Goal: Find specific page/section: Locate item on page

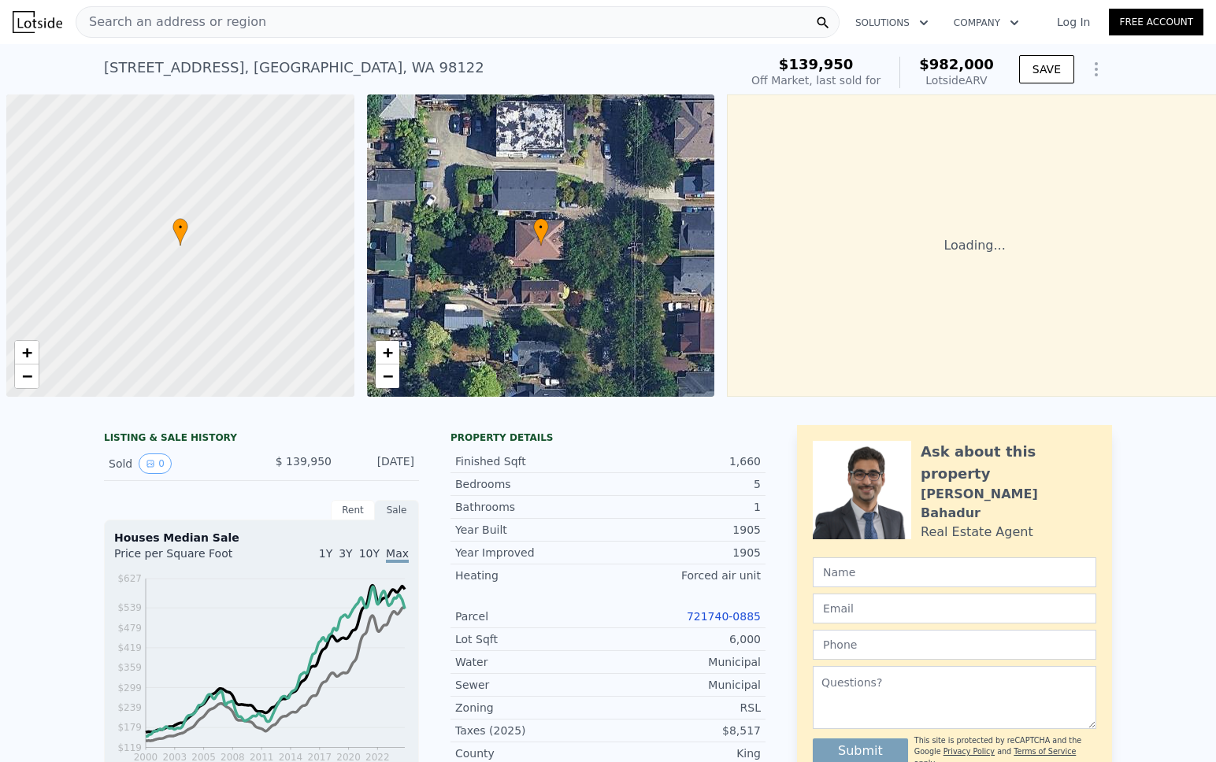
scroll to position [0, 6]
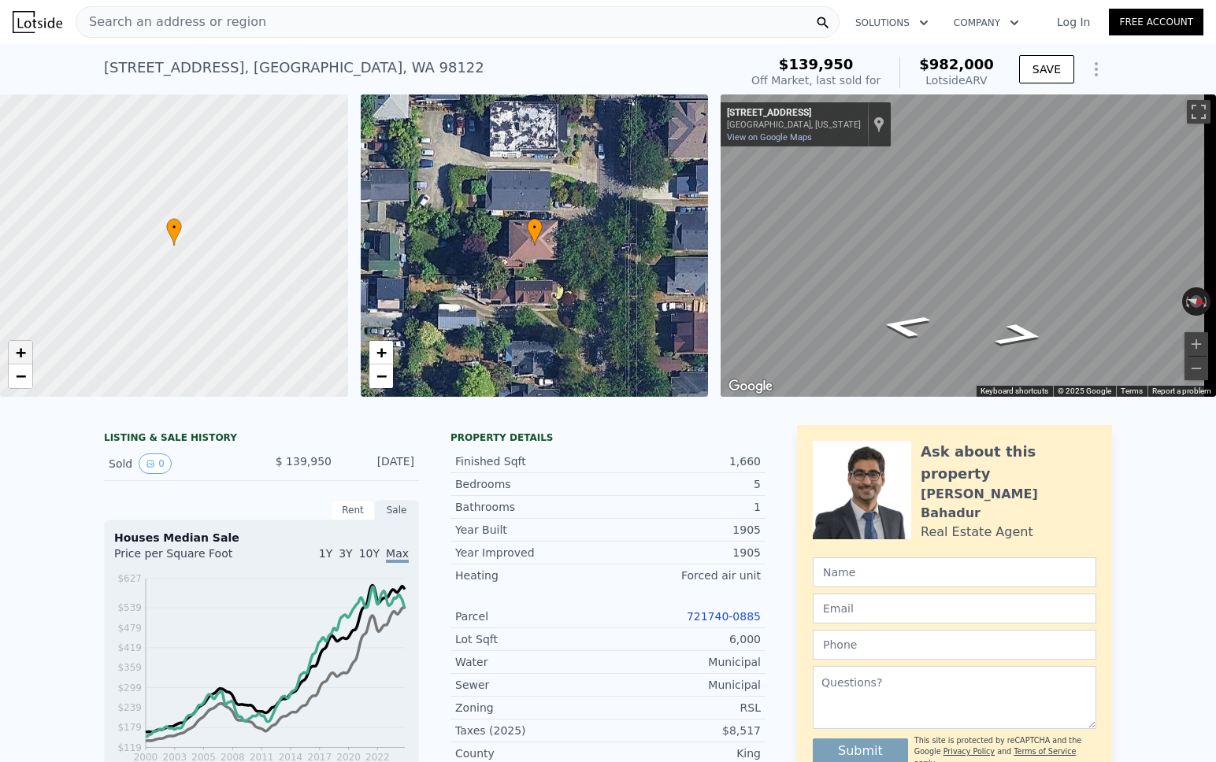
click at [30, 346] on link "+" at bounding box center [21, 353] width 24 height 24
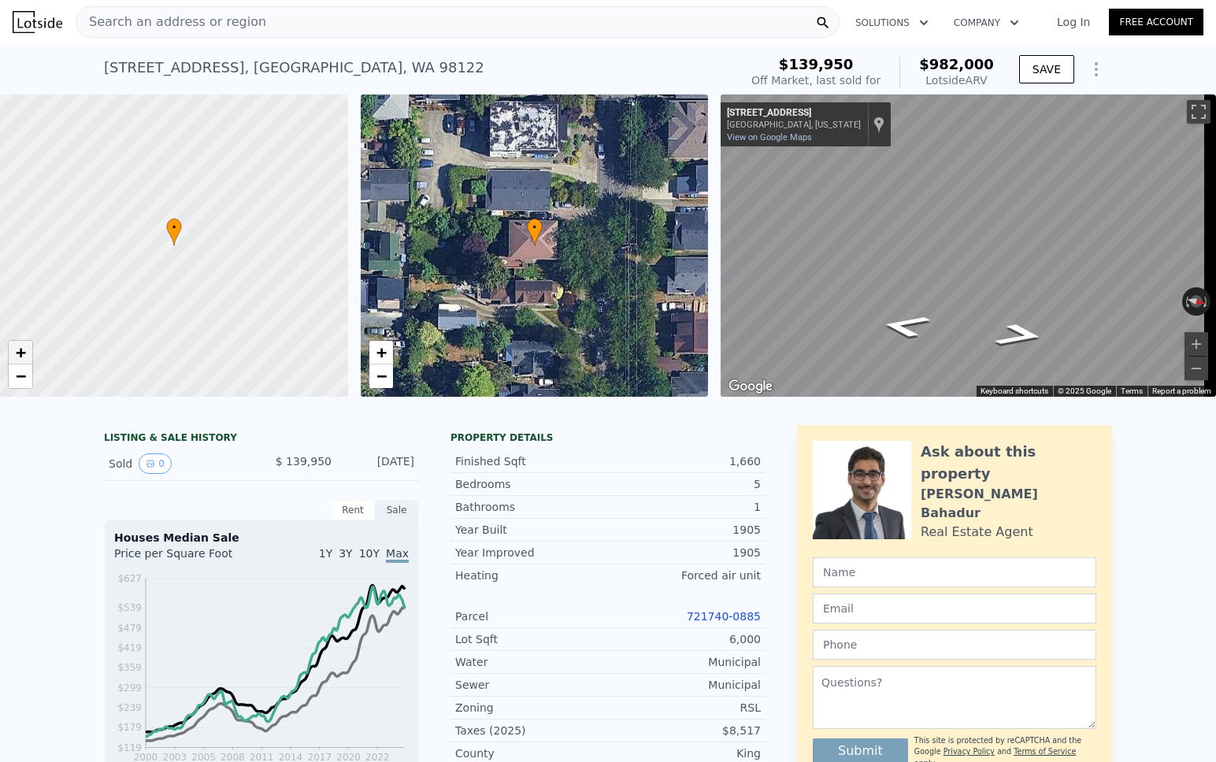
click at [30, 346] on link "+" at bounding box center [21, 353] width 24 height 24
click at [1187, 108] on button "Toggle fullscreen view" at bounding box center [1199, 112] width 24 height 24
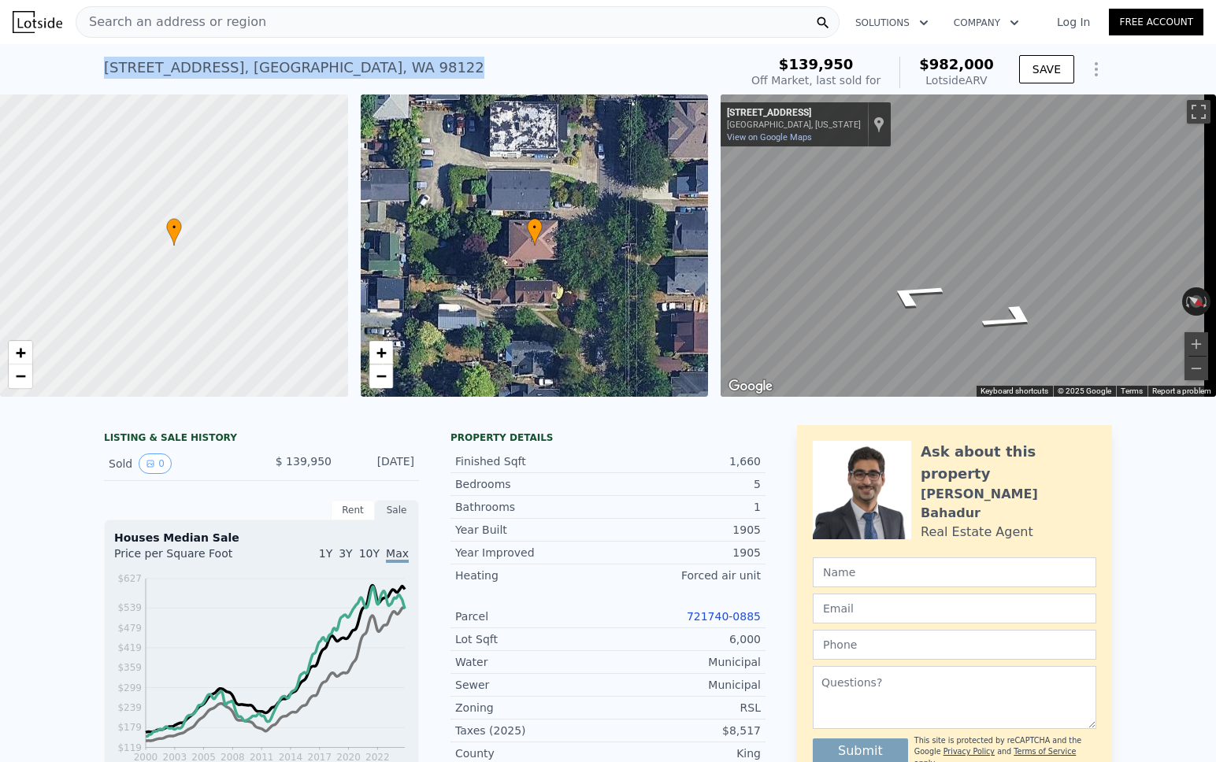
drag, startPoint x: 94, startPoint y: 65, endPoint x: 378, endPoint y: 68, distance: 284.3
click at [378, 68] on div "[STREET_ADDRESS] Sold [DATE] for $139,950 (~ARV $982k ) $139,950 Off Market, la…" at bounding box center [608, 69] width 1216 height 50
copy div "[STREET_ADDRESS]"
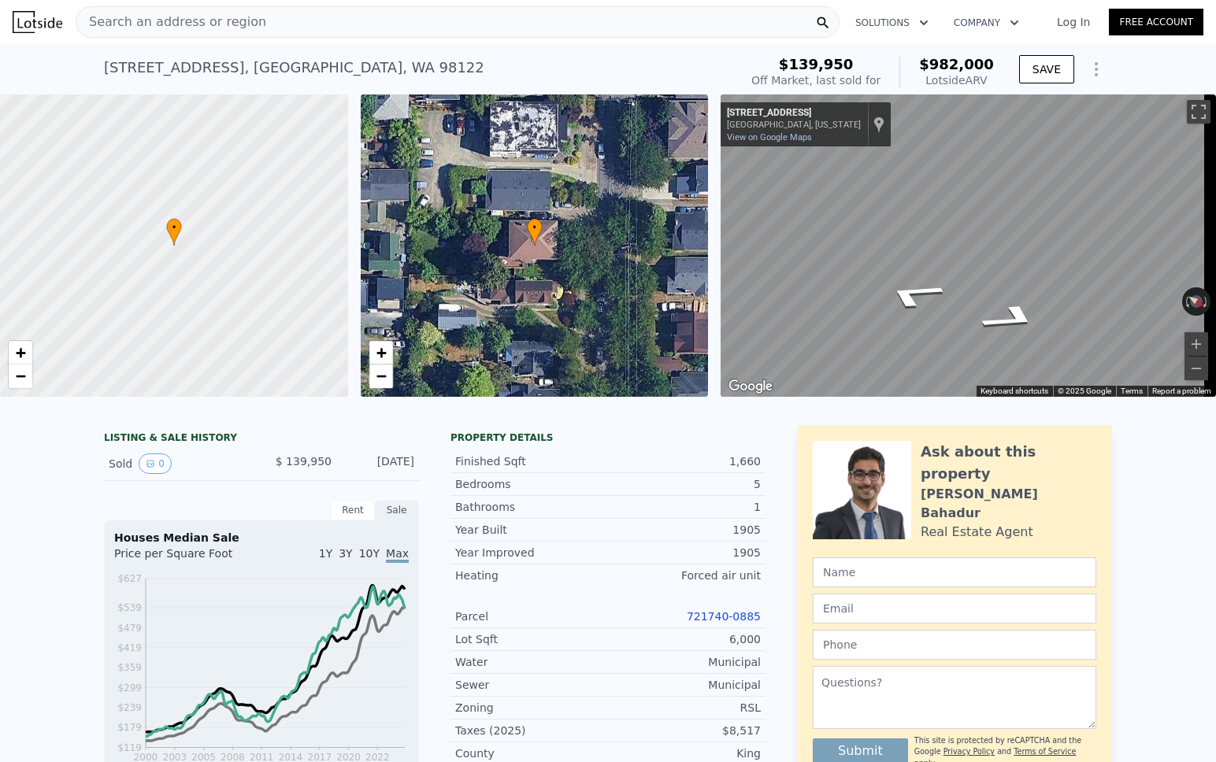
click at [506, 18] on div "Search an address or region" at bounding box center [458, 22] width 764 height 32
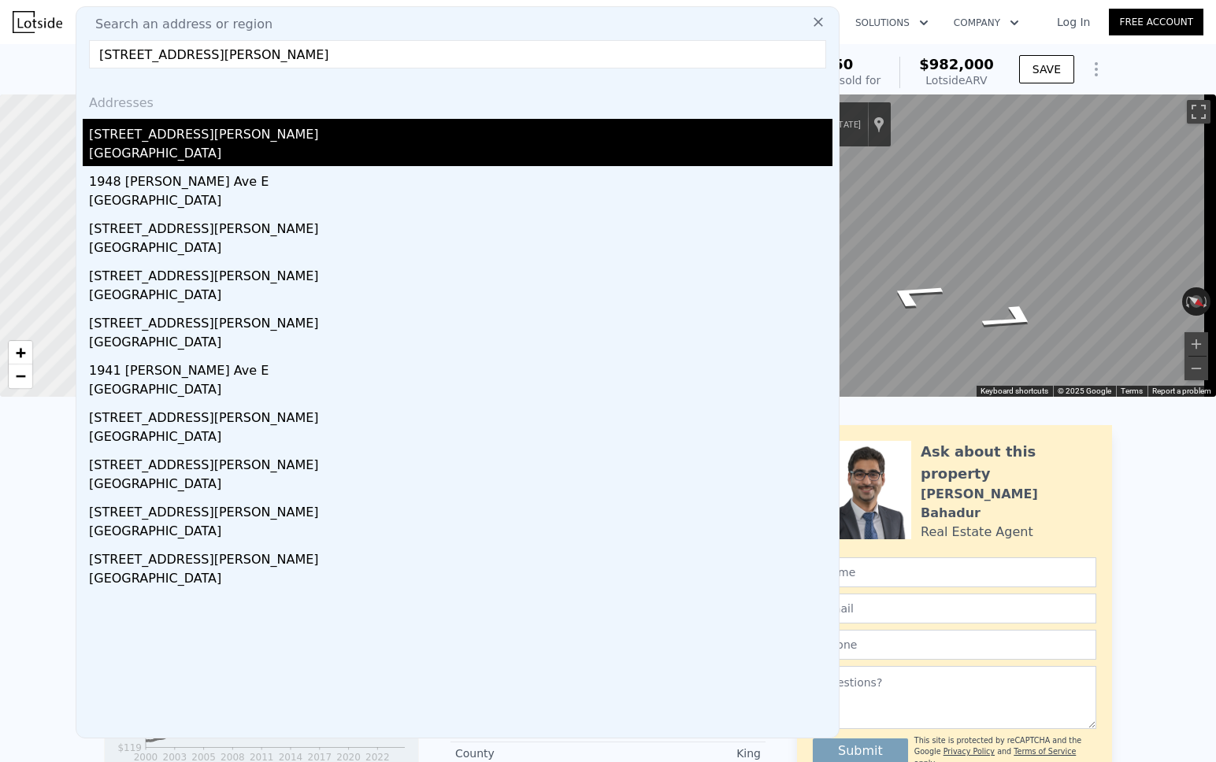
type input "[STREET_ADDRESS][PERSON_NAME]"
click at [172, 134] on div "[STREET_ADDRESS][PERSON_NAME]" at bounding box center [460, 131] width 743 height 25
